Goal: Information Seeking & Learning: Understand process/instructions

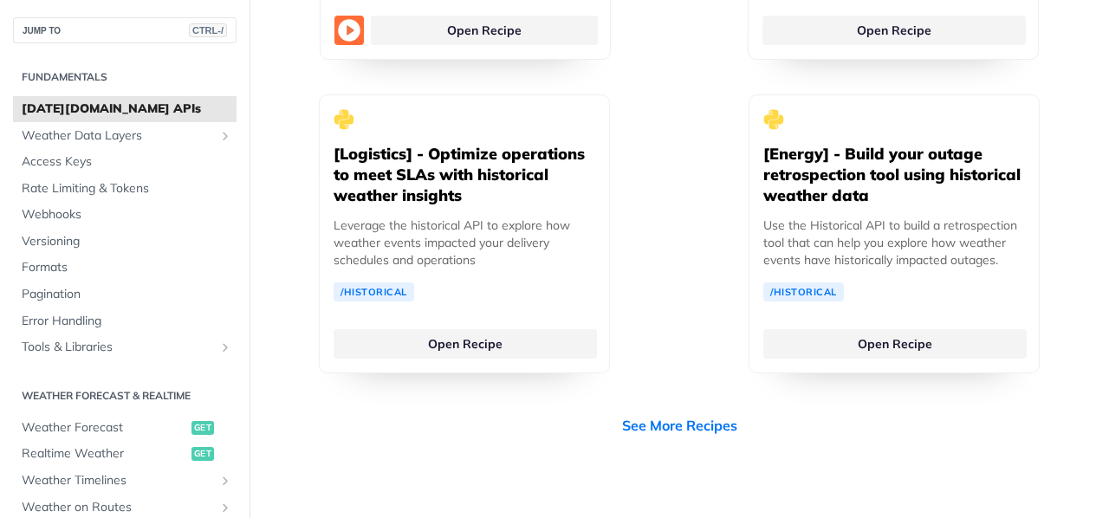
scroll to position [173, 0]
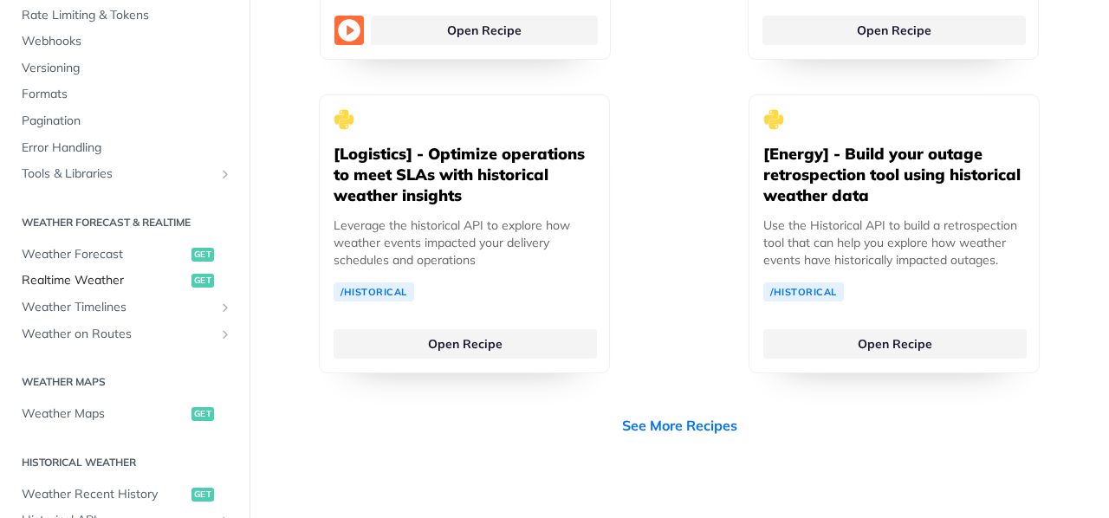
click at [105, 278] on span "Realtime Weather" at bounding box center [104, 280] width 165 height 17
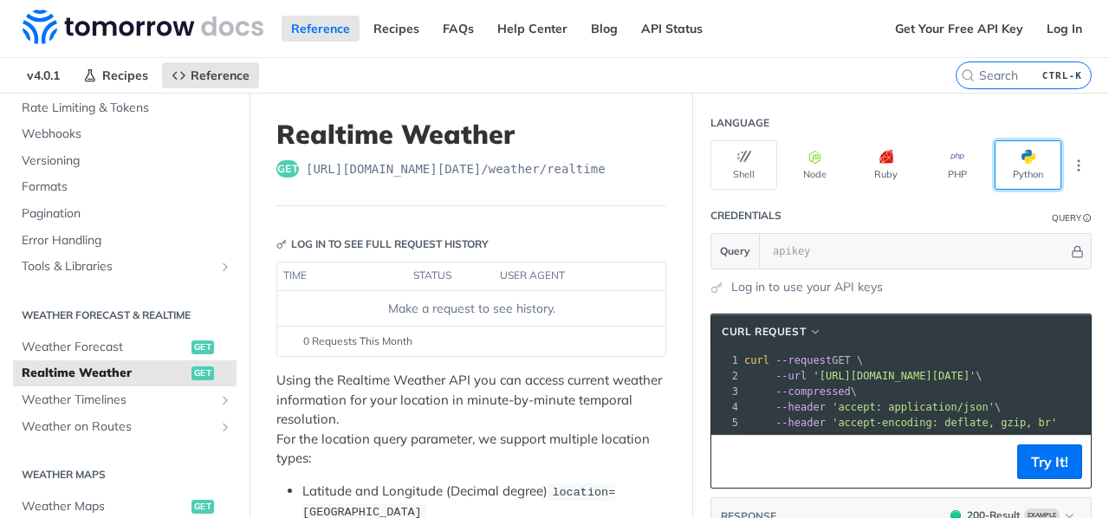
click at [1028, 163] on button "Python" at bounding box center [1027, 164] width 67 height 49
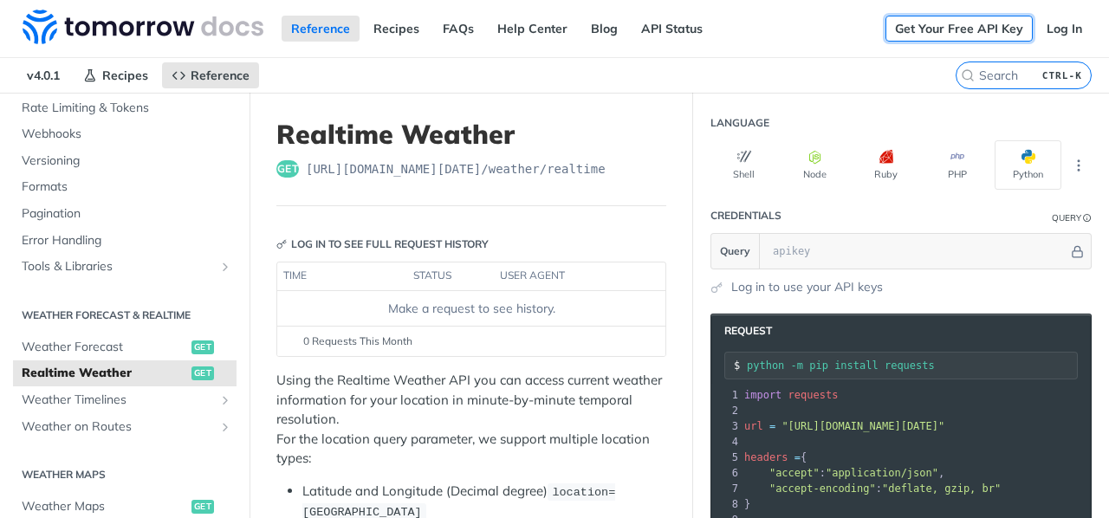
click at [946, 25] on link "Get Your Free API Key" at bounding box center [958, 29] width 147 height 26
click at [1057, 35] on link "Log In" at bounding box center [1064, 29] width 55 height 26
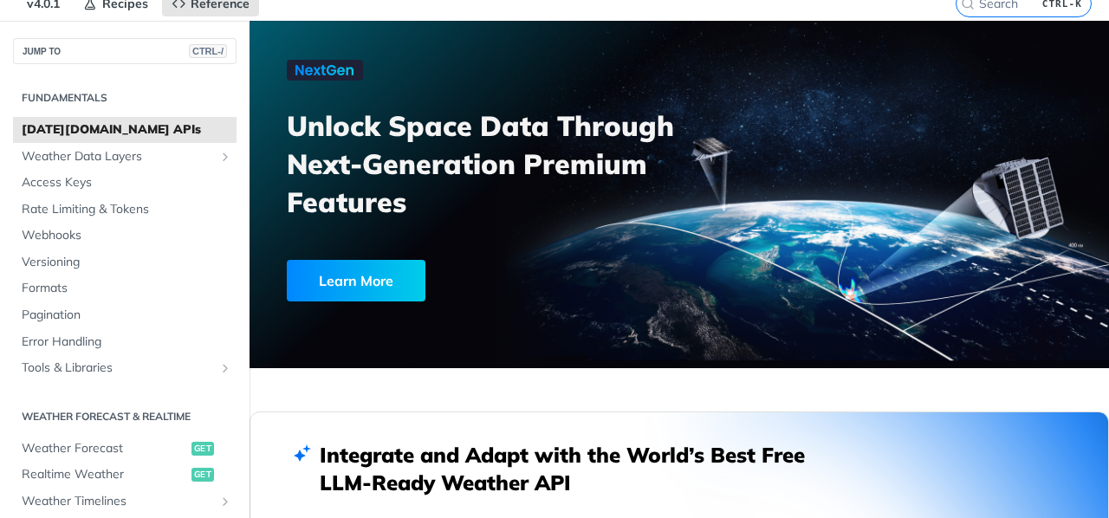
scroll to position [173, 0]
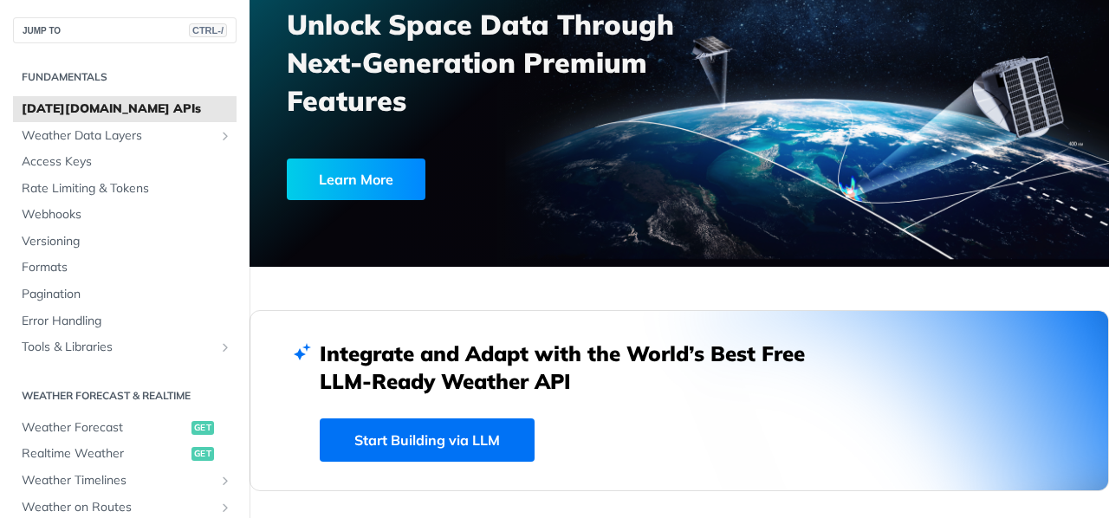
click at [360, 172] on div "Learn More" at bounding box center [356, 179] width 139 height 42
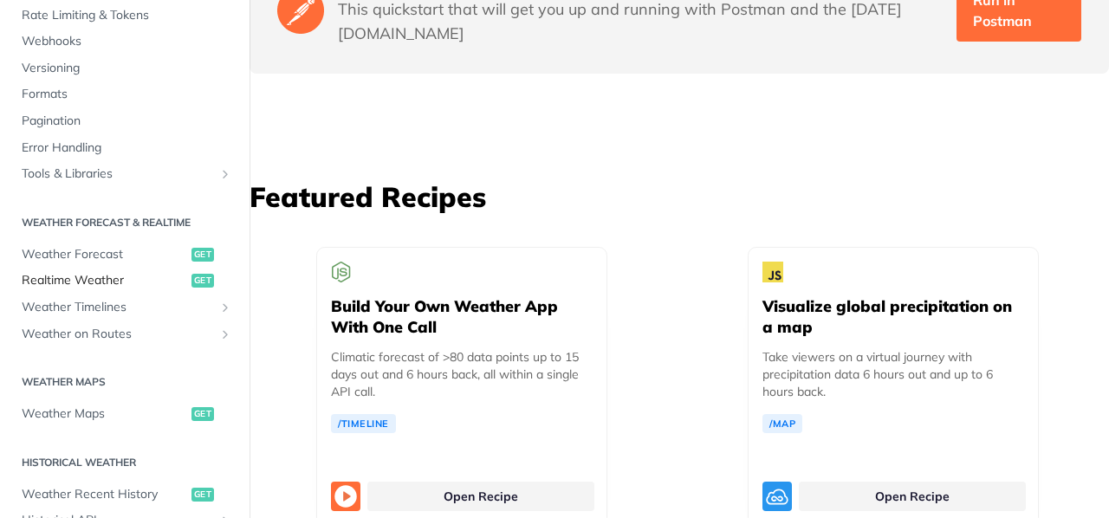
click at [110, 283] on span "Realtime Weather" at bounding box center [104, 280] width 165 height 17
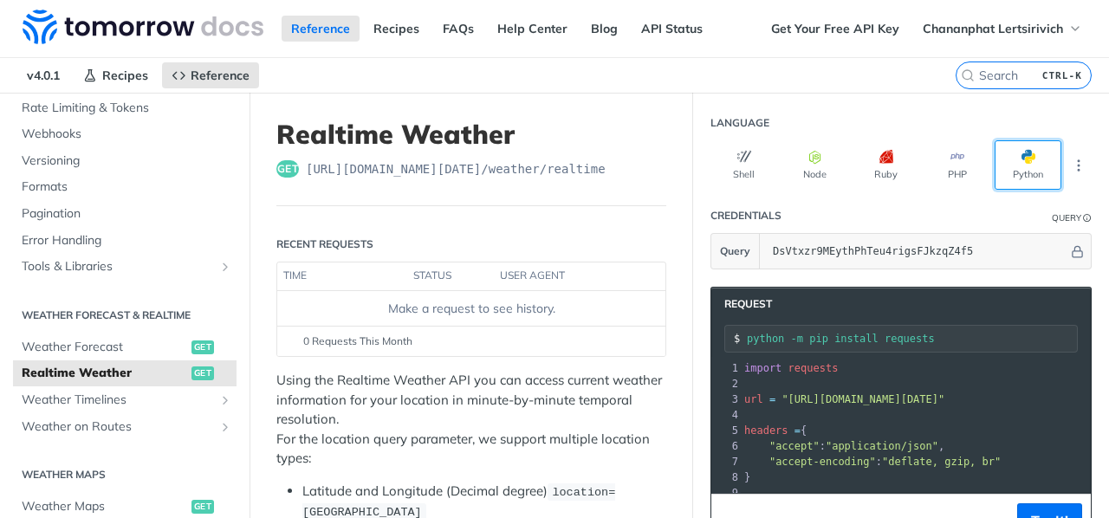
click at [1010, 166] on button "Python" at bounding box center [1027, 164] width 67 height 49
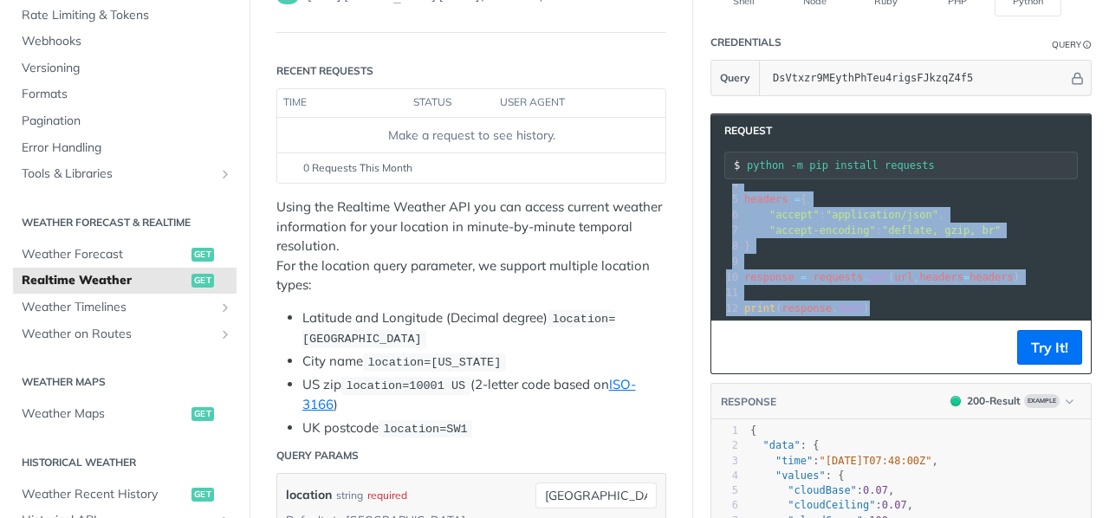
drag, startPoint x: 729, startPoint y: 190, endPoint x: 999, endPoint y: 330, distance: 304.4
click at [999, 330] on div "Request python -m pip install requests xxxxxxxxxx 12 1 import requests 2 ​ 3 ur…" at bounding box center [900, 243] width 381 height 261
copy div "import requests 2 ​ 3 url = "https://api.tomorrow.io/v4/weather/realtime?locati…"
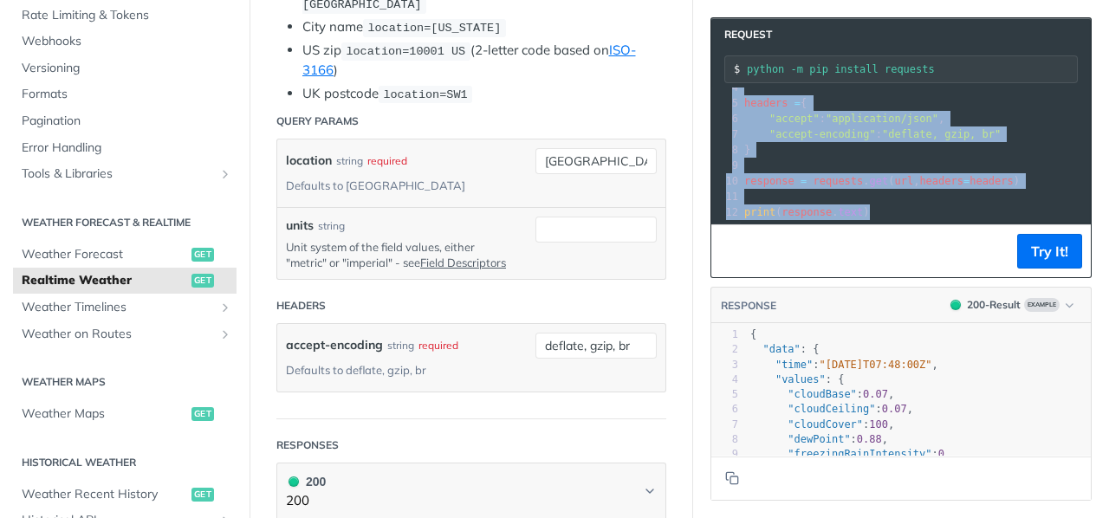
scroll to position [520, 0]
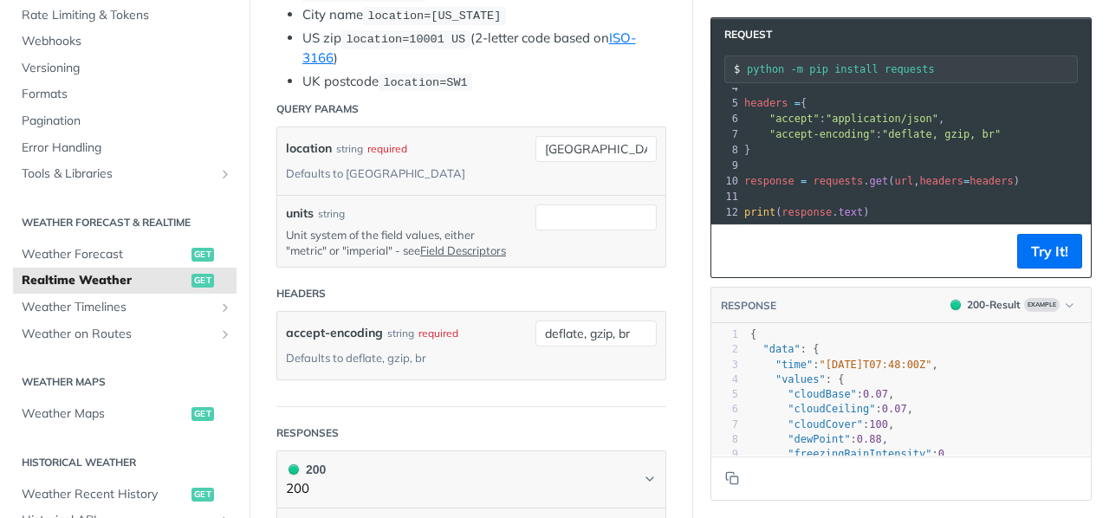
click at [1037, 189] on pre "​" at bounding box center [1052, 197] width 624 height 16
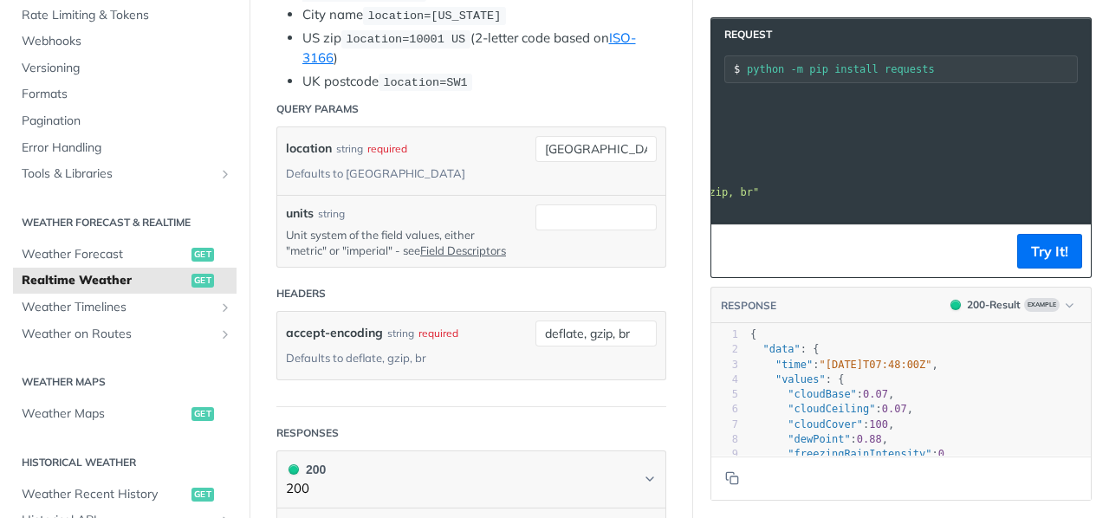
scroll to position [0, 0]
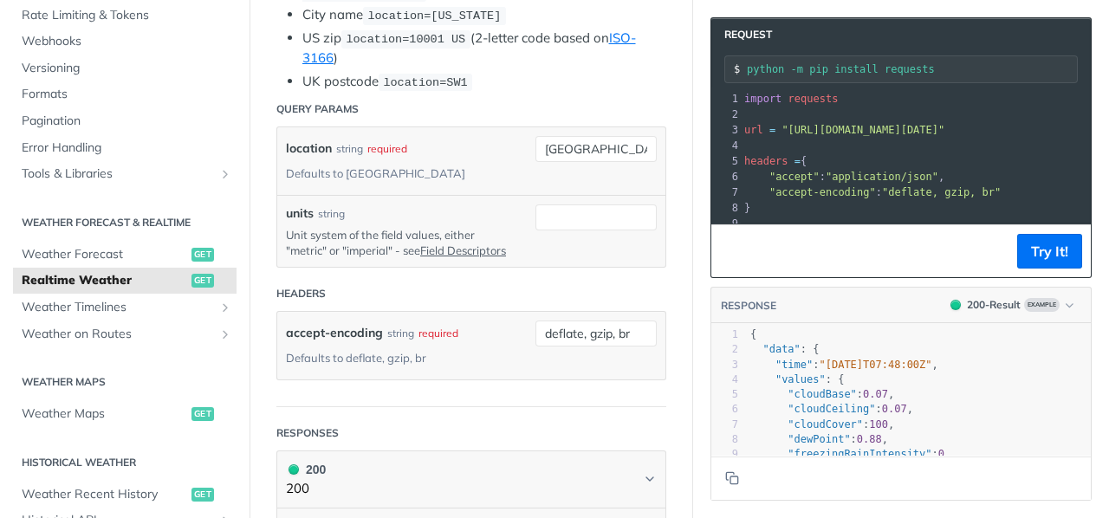
click at [935, 138] on pre "​" at bounding box center [1052, 146] width 624 height 16
click at [944, 131] on span ""https://api.tomorrow.io/v4/weather/realtime?location=toronto&apikey=DsVtxzr9ME…" at bounding box center [862, 130] width 163 height 12
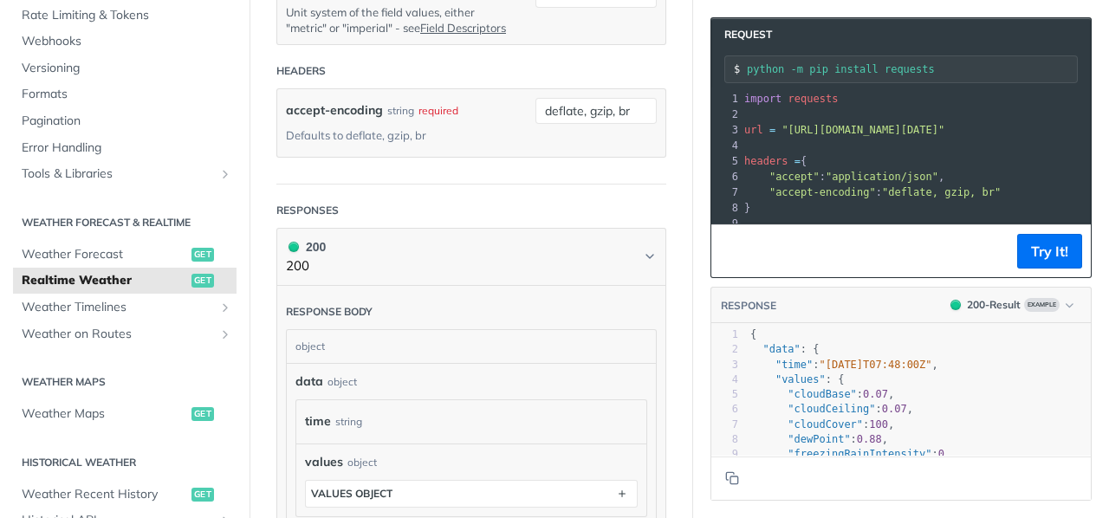
scroll to position [561, 0]
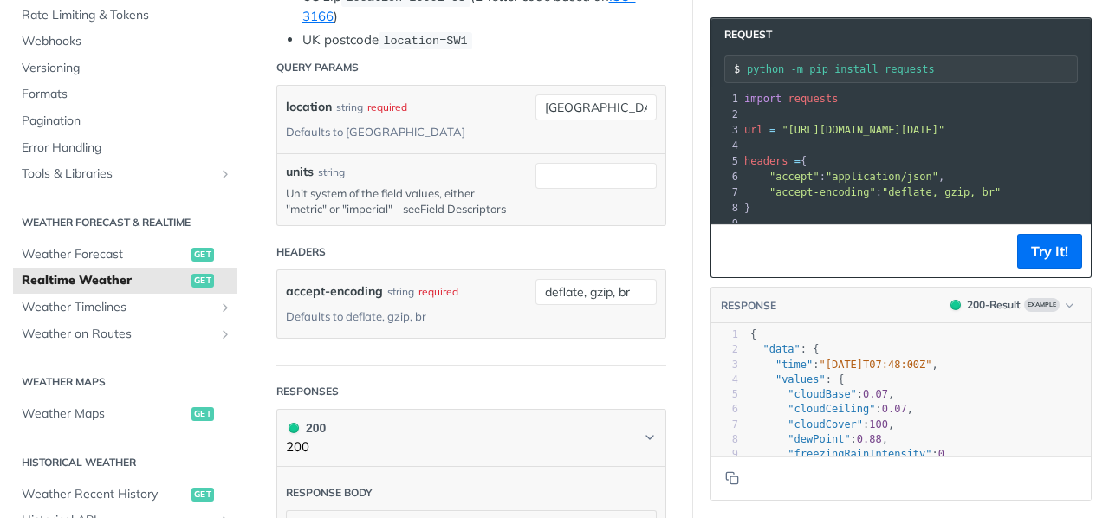
click at [437, 204] on link "Field Descriptors" at bounding box center [463, 209] width 86 height 14
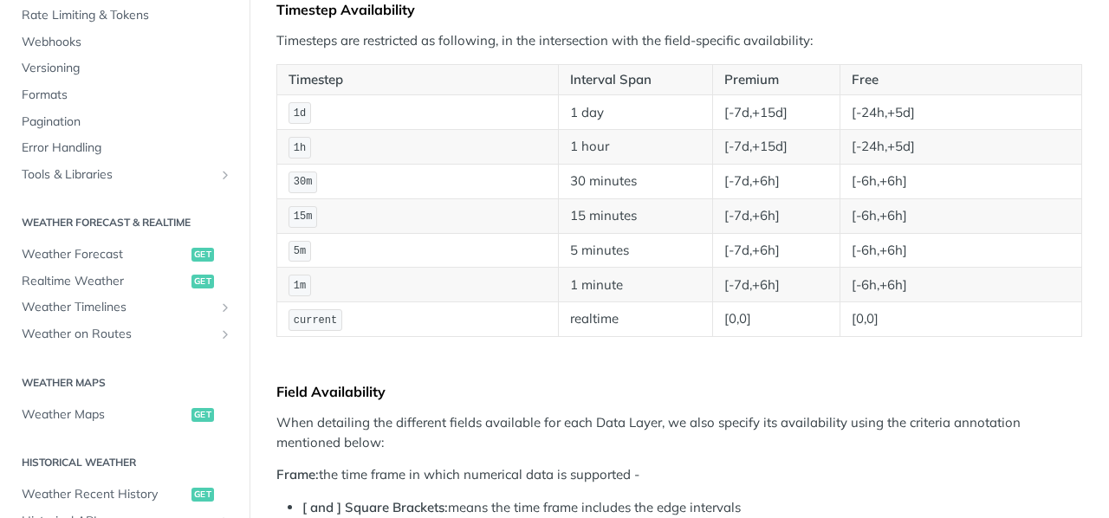
scroll to position [346, 0]
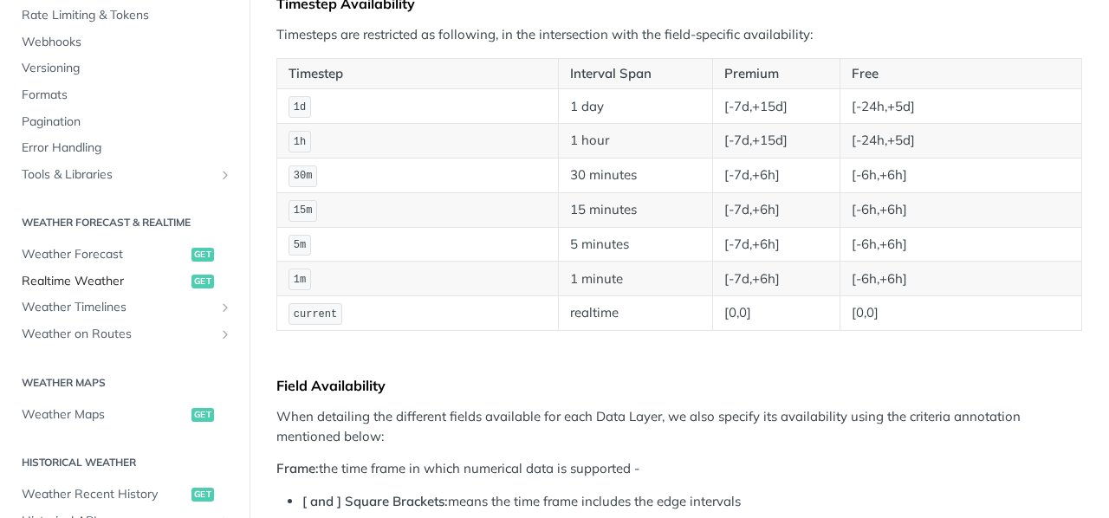
click at [99, 283] on span "Realtime Weather" at bounding box center [104, 281] width 165 height 17
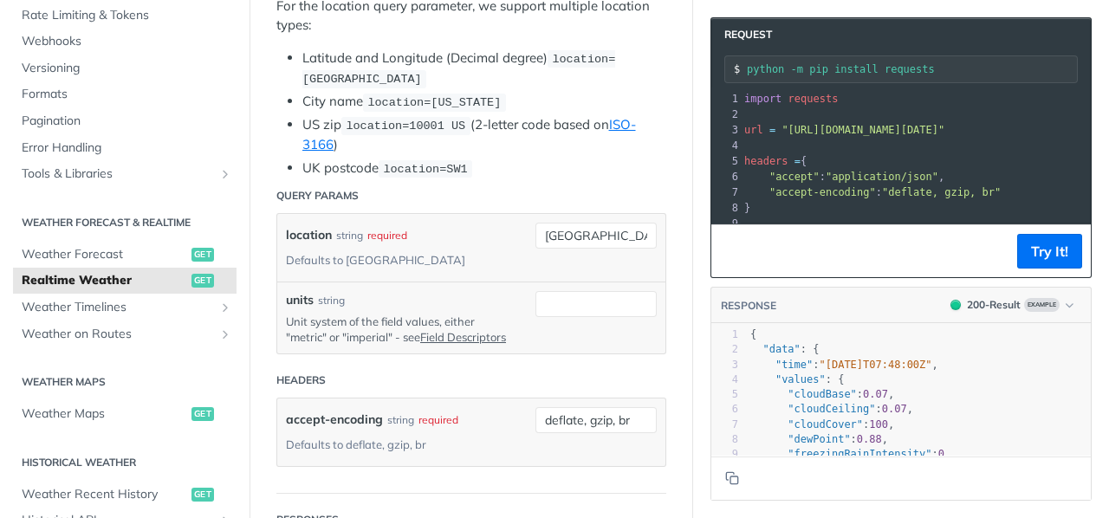
scroll to position [520, 0]
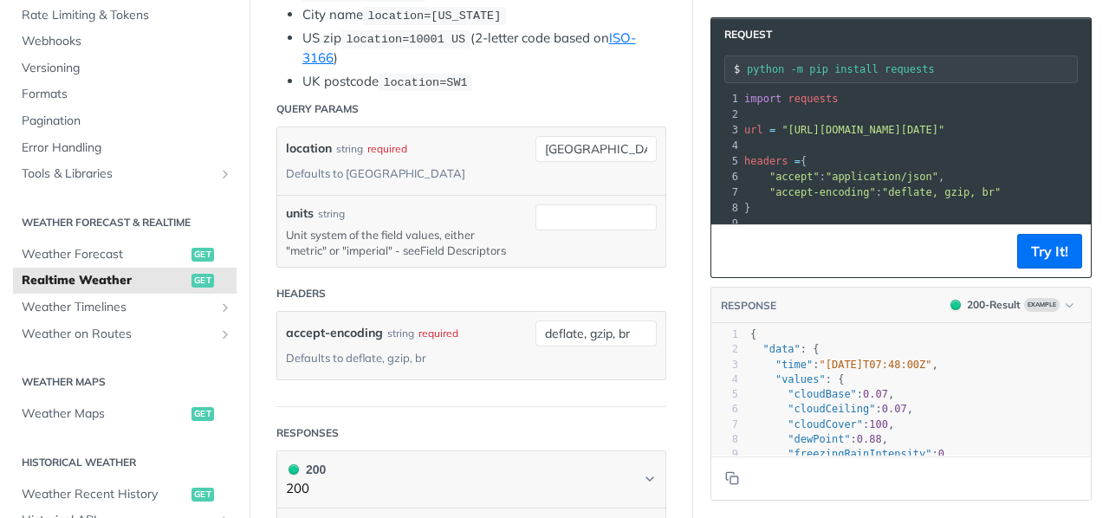
click at [420, 257] on link "Field Descriptors" at bounding box center [463, 250] width 86 height 14
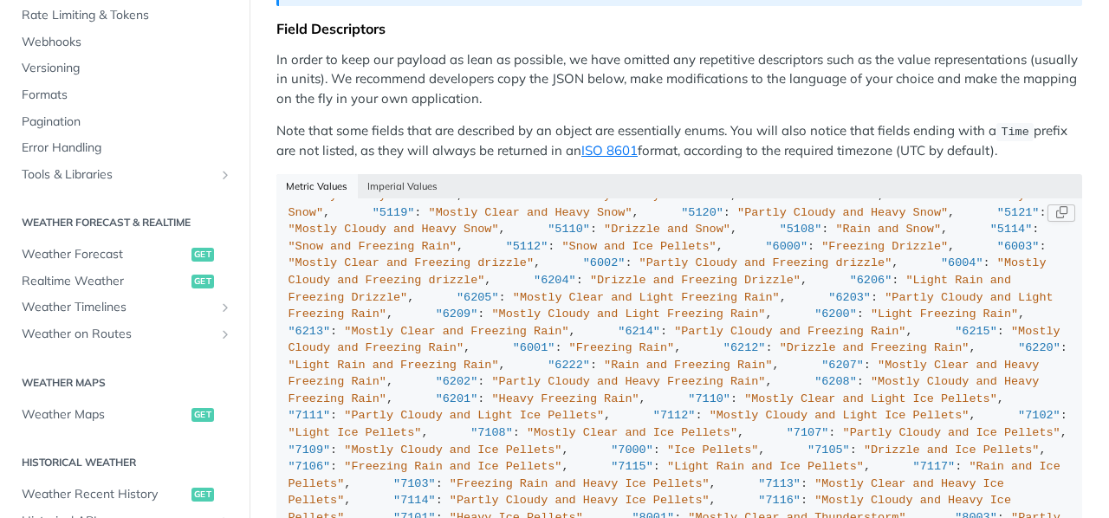
scroll to position [1732, 0]
